Goal: Information Seeking & Learning: Learn about a topic

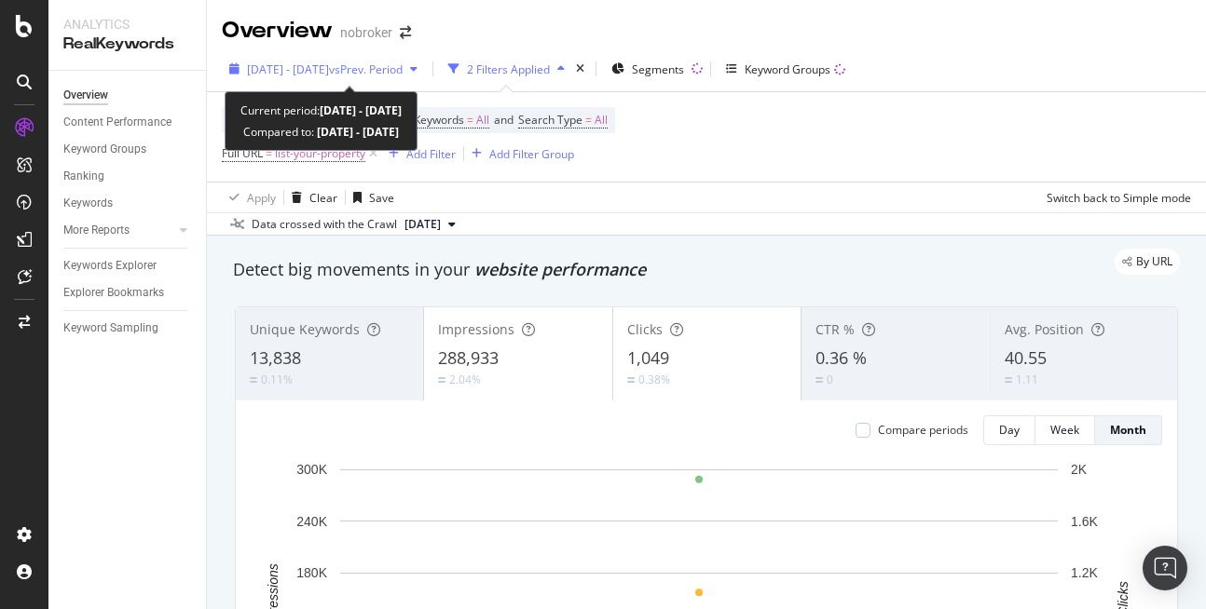
click at [343, 58] on div "[DATE] - [DATE] vs Prev. Period" at bounding box center [323, 69] width 203 height 28
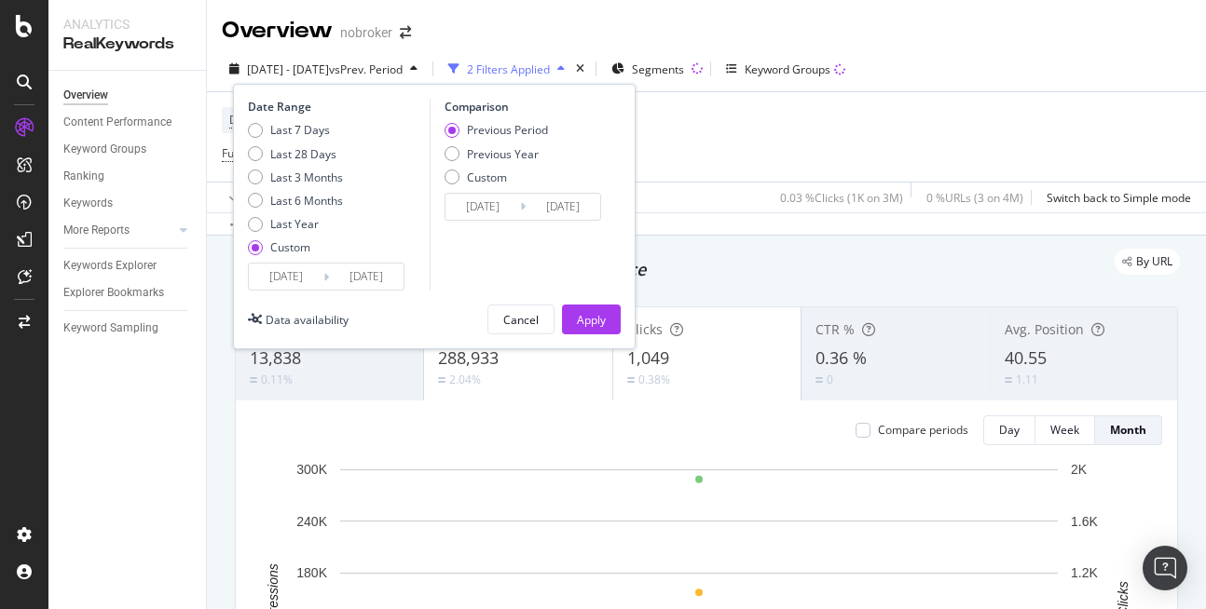
click at [381, 271] on input "[DATE]" at bounding box center [366, 277] width 75 height 26
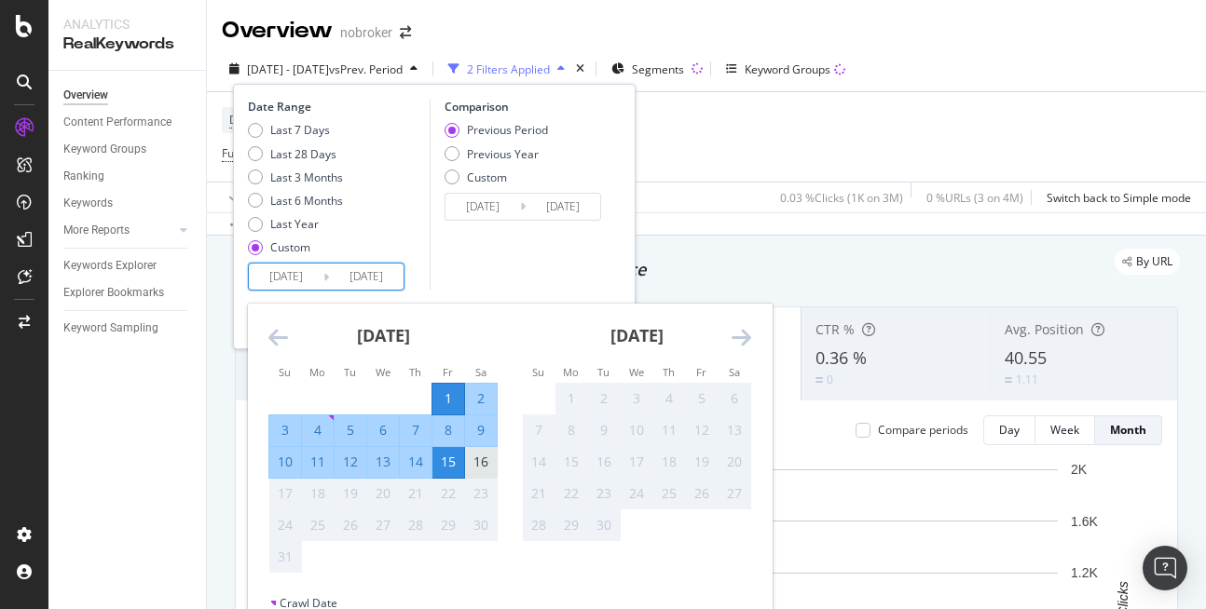
click at [475, 472] on div "16" at bounding box center [481, 462] width 32 height 31
type input "[DATE]"
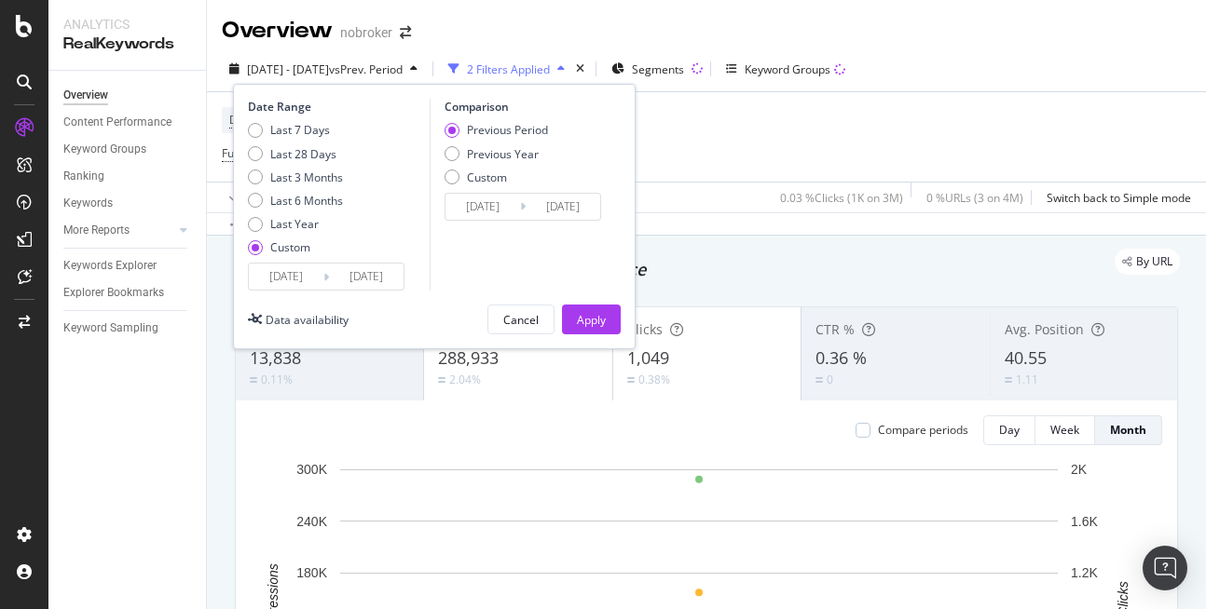
click at [620, 305] on div "Cancel Apply" at bounding box center [553, 320] width 133 height 30
click at [596, 321] on div "Apply" at bounding box center [591, 320] width 29 height 16
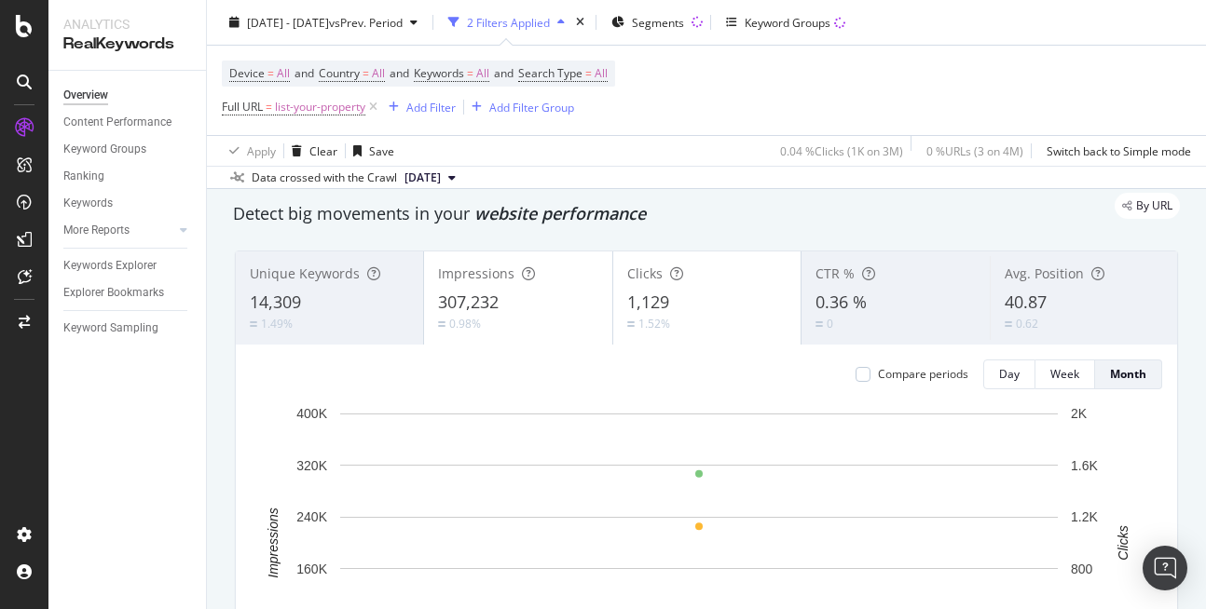
scroll to position [13, 0]
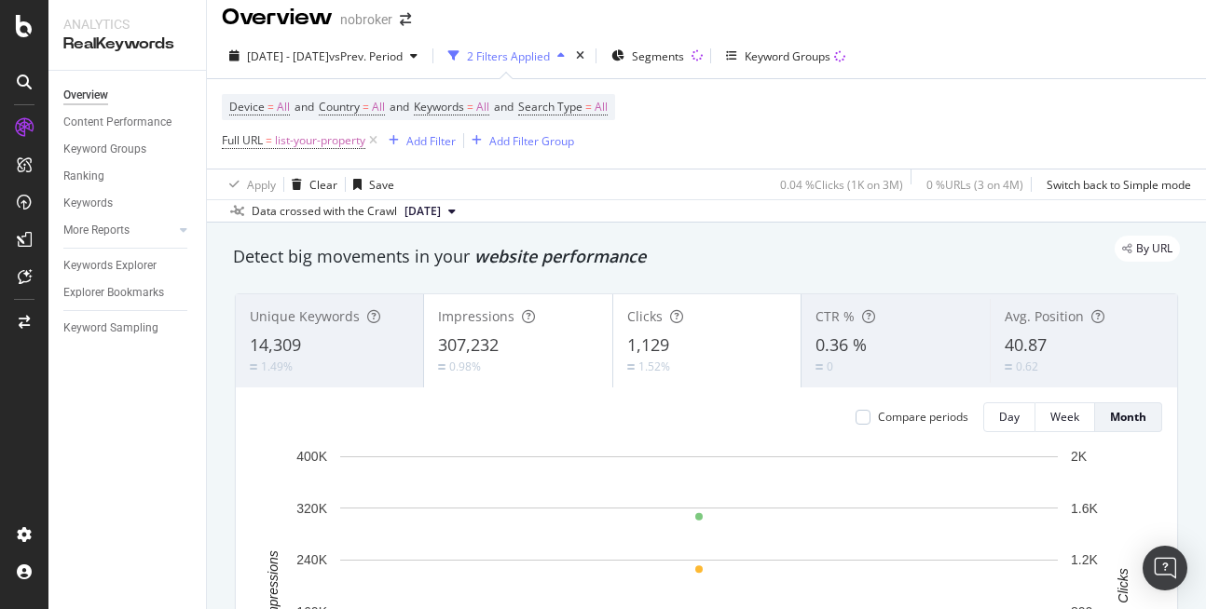
click at [601, 362] on div "Impressions 307,232 0.98%" at bounding box center [517, 341] width 187 height 84
